Goal: Communication & Community: Answer question/provide support

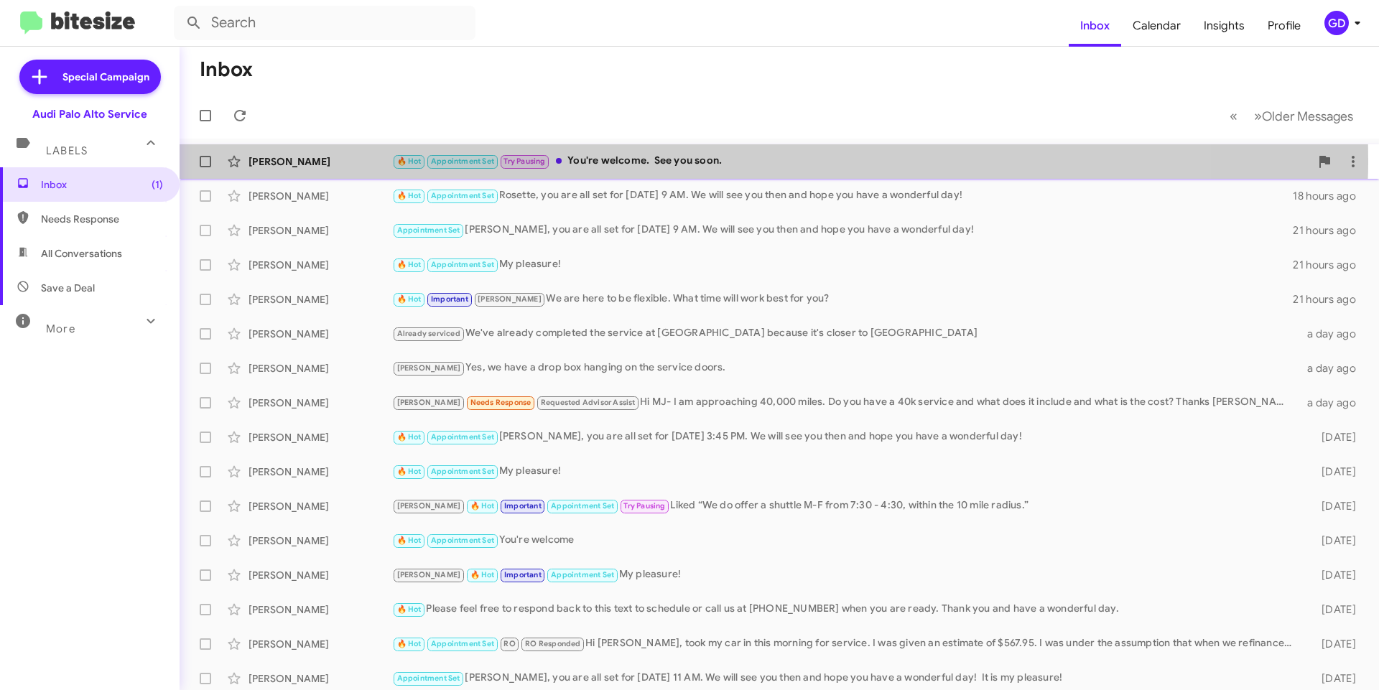
click at [651, 160] on div "🔥 Hot Appointment Set Try Pausing You're welcome. See you soon." at bounding box center [851, 161] width 918 height 17
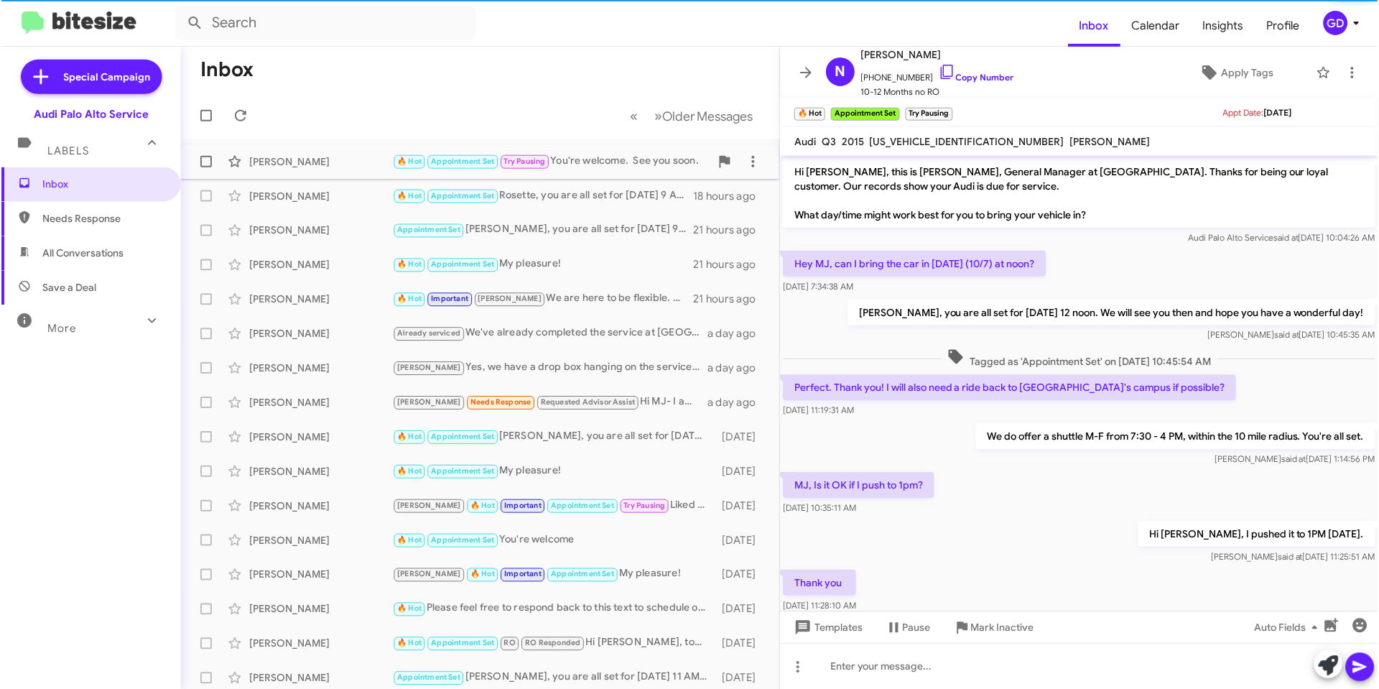
scroll to position [89, 0]
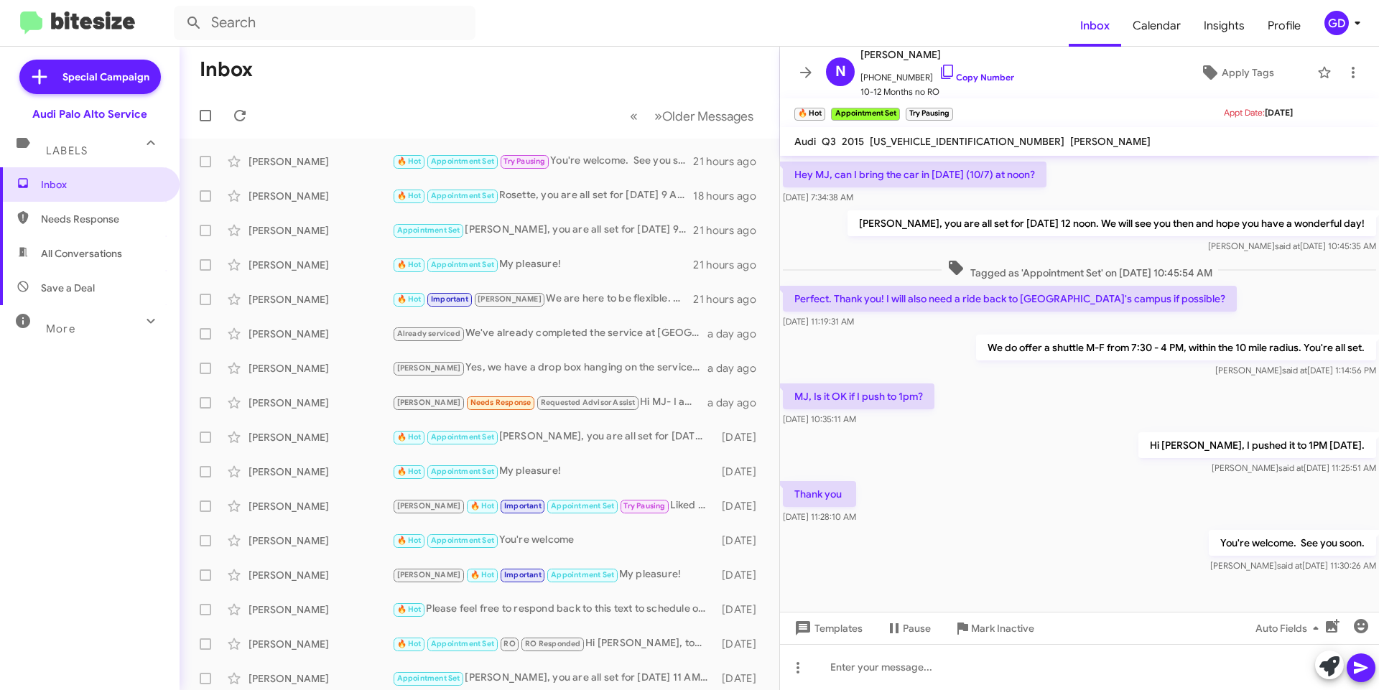
click at [86, 226] on span "Needs Response" at bounding box center [90, 219] width 180 height 34
type input "in:needs-response"
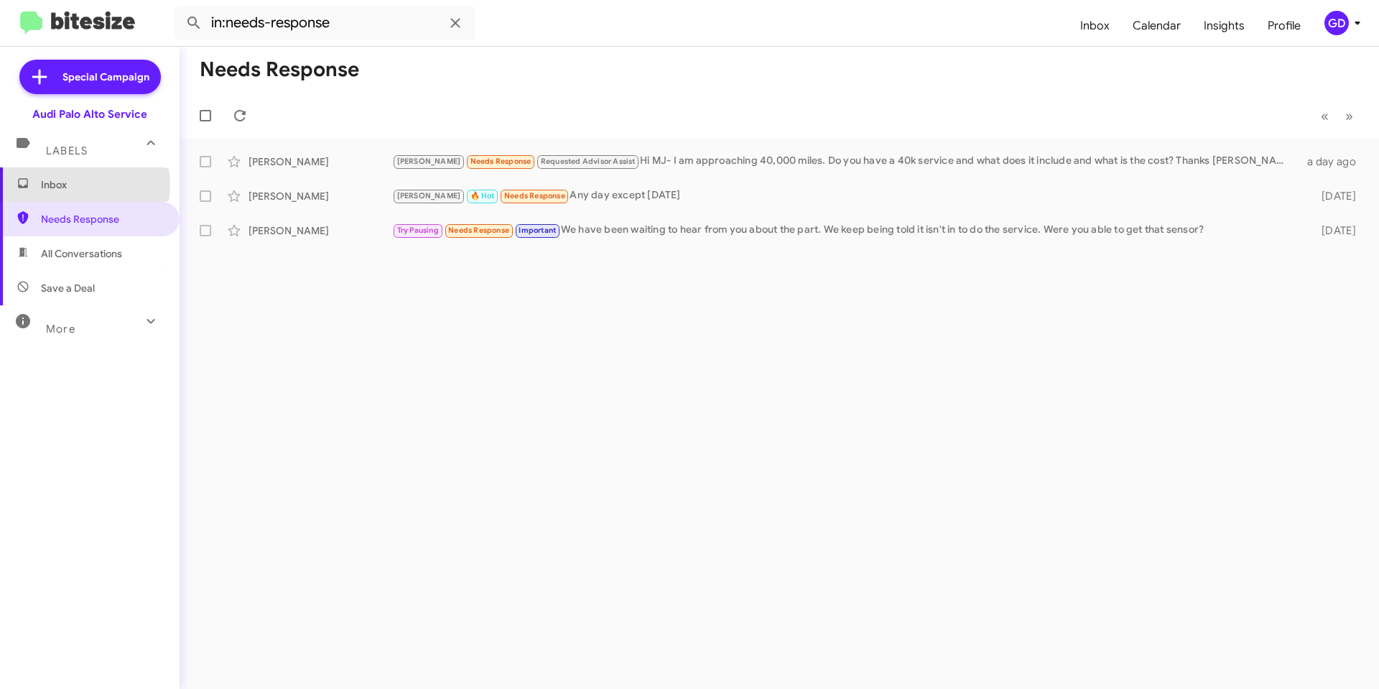
click at [73, 185] on span "Inbox" at bounding box center [102, 184] width 122 height 14
